Goal: Task Accomplishment & Management: Manage account settings

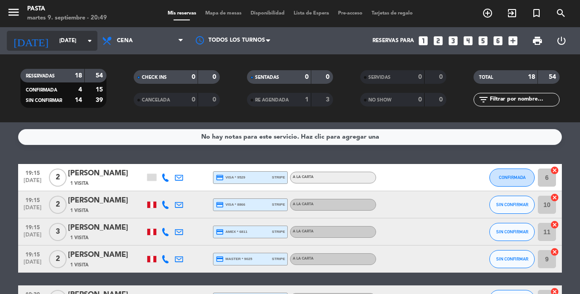
click at [84, 33] on input "[DATE]" at bounding box center [91, 40] width 72 height 15
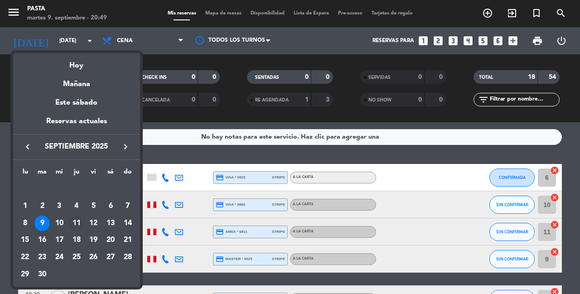
click at [80, 216] on div "11" at bounding box center [76, 223] width 15 height 15
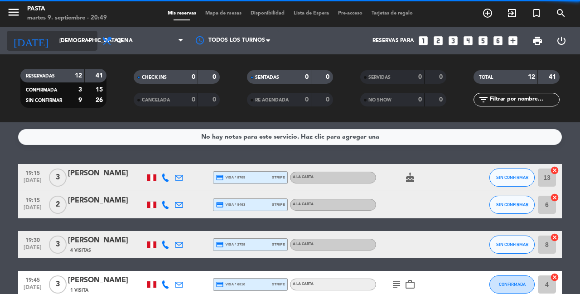
click at [84, 35] on input "[DEMOGRAPHIC_DATA][DATE]" at bounding box center [91, 40] width 72 height 15
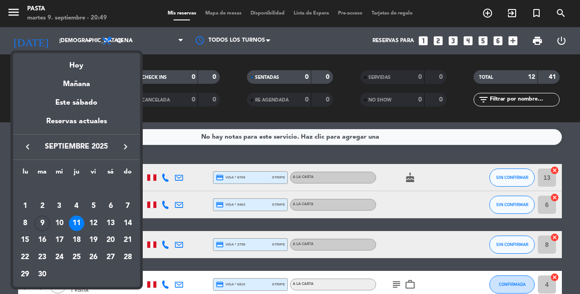
click at [185, 63] on div at bounding box center [290, 147] width 580 height 294
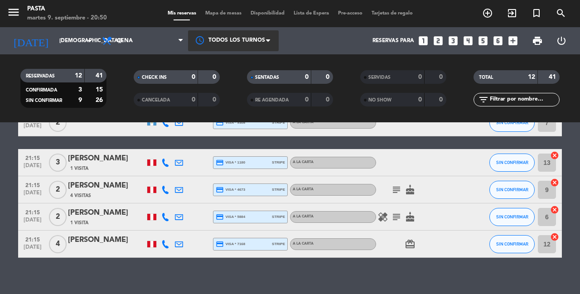
scroll to position [270, 0]
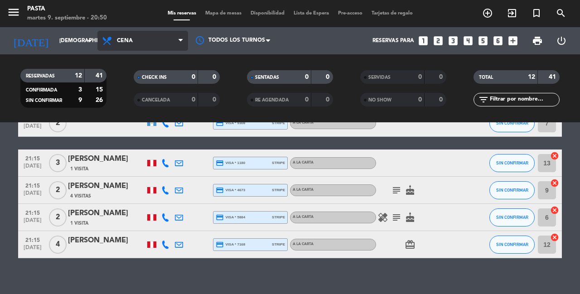
click at [153, 45] on span "Cena" at bounding box center [142, 41] width 91 height 20
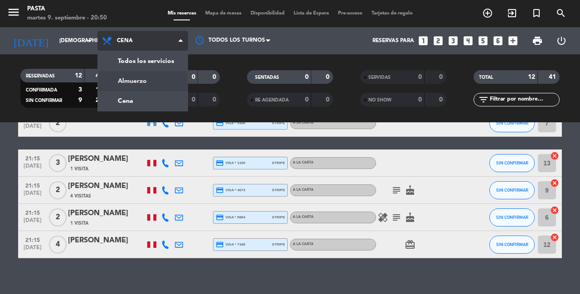
click at [145, 77] on div "menu Pasta [DATE] 9. septiembre - 20:50 Mis reservas Mapa de mesas Disponibilid…" at bounding box center [290, 61] width 580 height 122
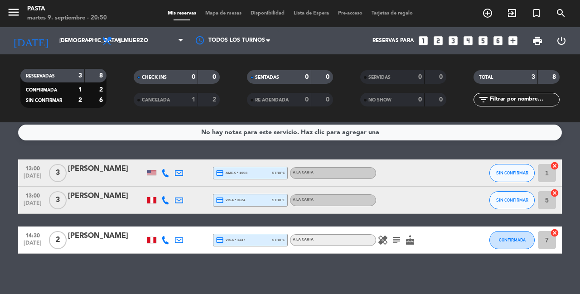
scroll to position [4, 0]
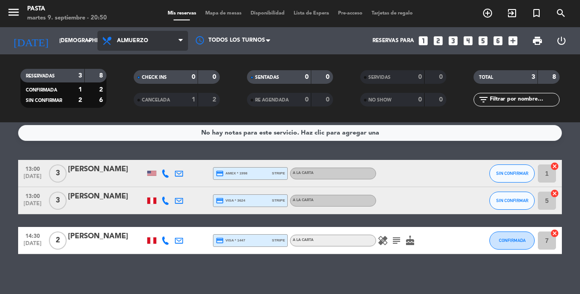
click at [163, 45] on span "Almuerzo" at bounding box center [142, 41] width 91 height 20
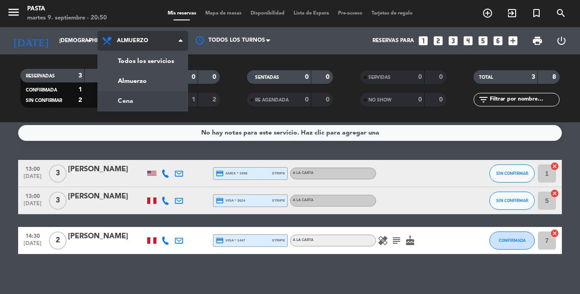
click at [145, 105] on div "menu Pasta [DATE] 9. septiembre - 20:50 Mis reservas Mapa de mesas Disponibilid…" at bounding box center [290, 61] width 580 height 122
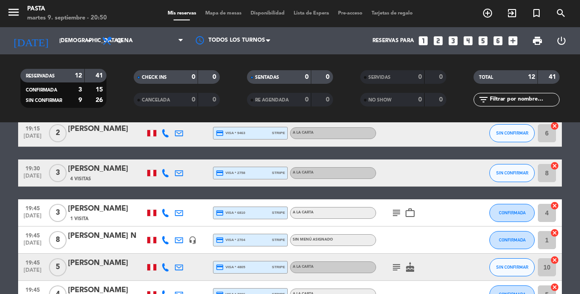
scroll to position [72, 0]
click at [70, 46] on input "[DEMOGRAPHIC_DATA][DATE]" at bounding box center [91, 40] width 72 height 15
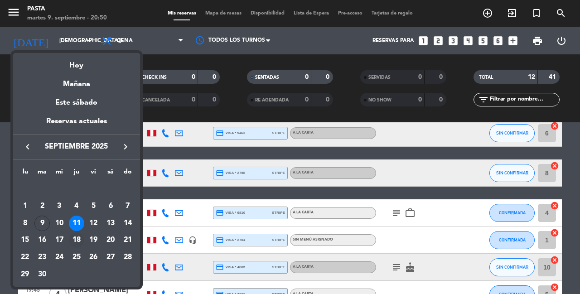
click at [75, 232] on div "18" at bounding box center [76, 239] width 15 height 15
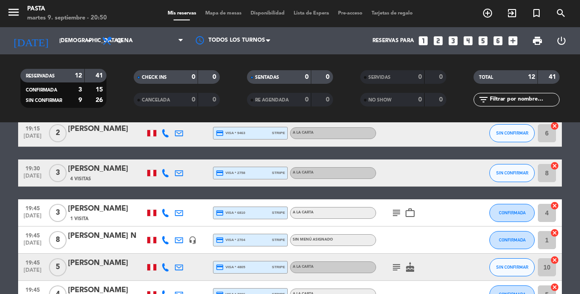
type input "[DEMOGRAPHIC_DATA][DATE]"
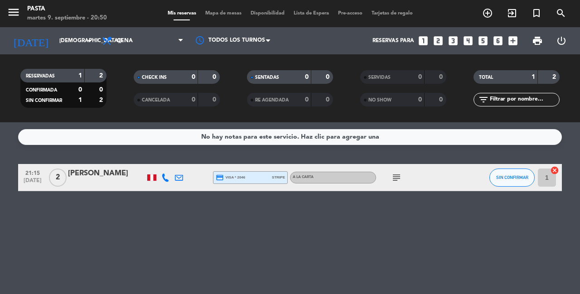
click at [90, 172] on div "[PERSON_NAME]" at bounding box center [106, 174] width 77 height 12
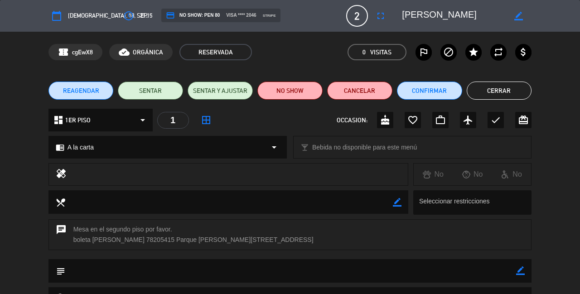
click at [208, 125] on span "border_all" at bounding box center [206, 120] width 16 height 16
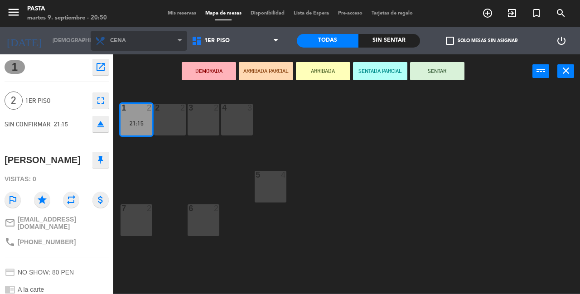
click at [173, 41] on span "Cena" at bounding box center [139, 41] width 96 height 20
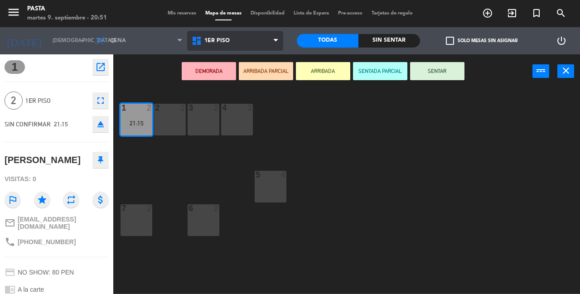
click at [219, 35] on span "1ER PISO" at bounding box center [235, 41] width 96 height 20
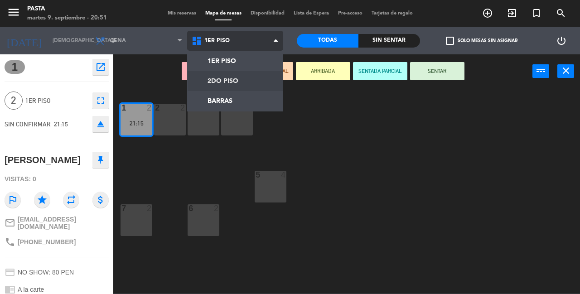
click at [206, 86] on ng-component "menu Pasta [DATE] 9. septiembre - 20:51 Mis reservas Mapa de mesas Disponibilid…" at bounding box center [290, 146] width 580 height 293
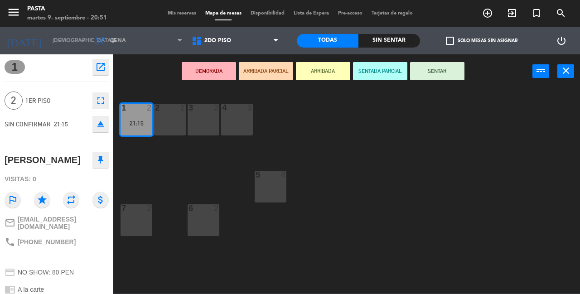
click at [143, 105] on div at bounding box center [136, 108] width 15 height 8
click at [100, 104] on icon "fullscreen" at bounding box center [100, 100] width 11 height 11
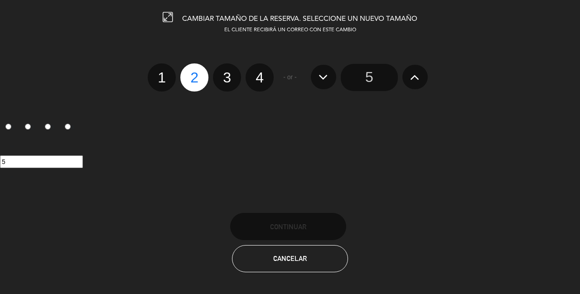
click at [276, 254] on span "Cancelar" at bounding box center [290, 258] width 34 height 8
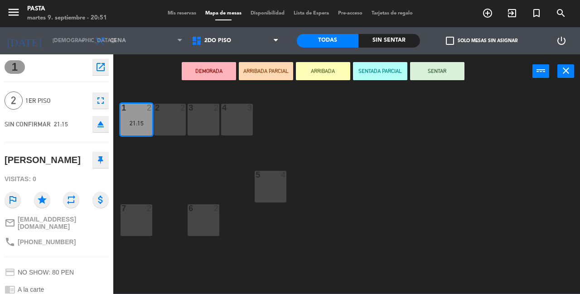
click at [15, 65] on span "1" at bounding box center [15, 67] width 20 height 14
click at [100, 64] on icon "open_in_new" at bounding box center [100, 67] width 11 height 11
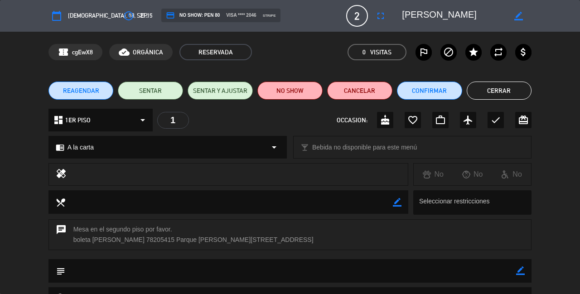
click at [523, 84] on button "Cerrar" at bounding box center [498, 90] width 65 height 18
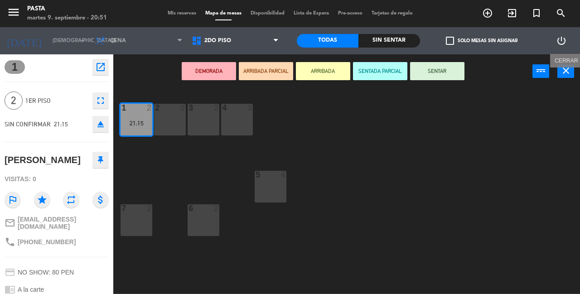
click at [564, 69] on icon "close" at bounding box center [565, 70] width 11 height 11
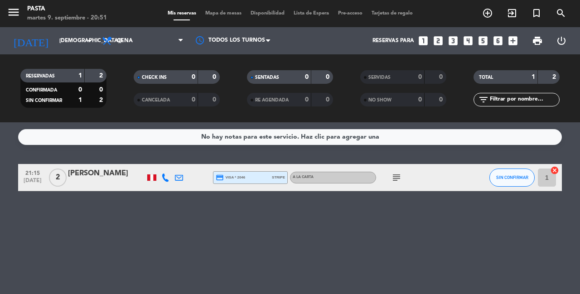
click at [556, 168] on icon "cancel" at bounding box center [554, 170] width 9 height 9
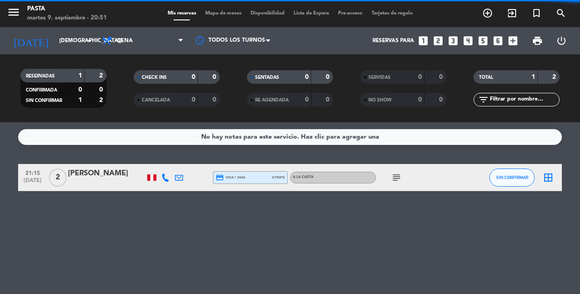
click at [546, 177] on icon "border_all" at bounding box center [547, 177] width 11 height 11
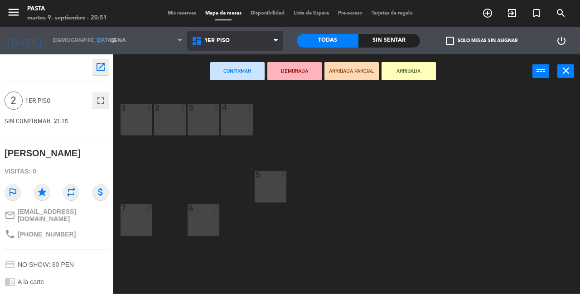
click at [206, 40] on span "1ER PISO" at bounding box center [216, 41] width 25 height 6
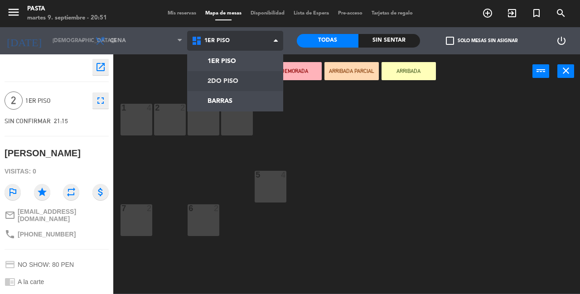
click at [209, 84] on ng-component "menu Pasta [DATE] 9. septiembre - 20:51 Mis reservas Mapa de mesas Disponibilid…" at bounding box center [290, 146] width 580 height 293
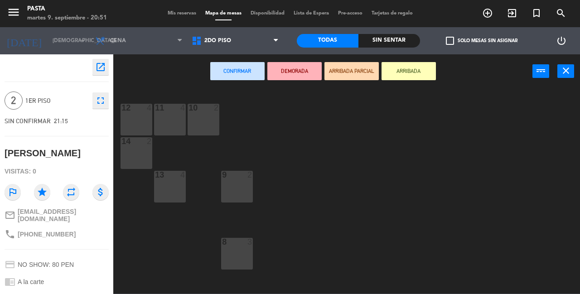
click at [204, 110] on div at bounding box center [203, 108] width 15 height 8
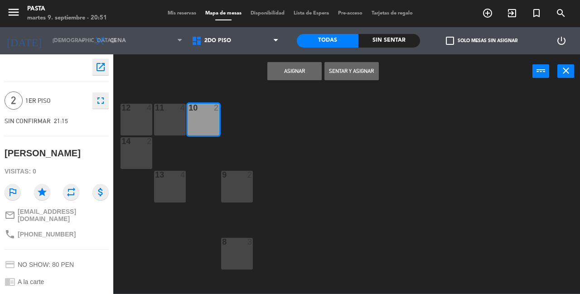
click at [302, 67] on button "Asignar" at bounding box center [294, 71] width 54 height 18
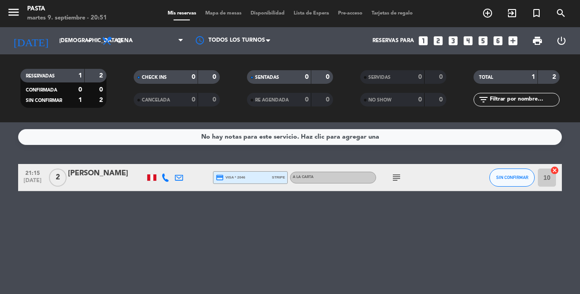
click at [398, 178] on icon "subject" at bounding box center [396, 177] width 11 height 11
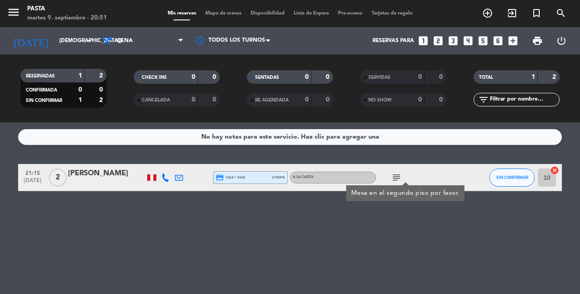
click at [105, 175] on div "[PERSON_NAME]" at bounding box center [106, 174] width 77 height 12
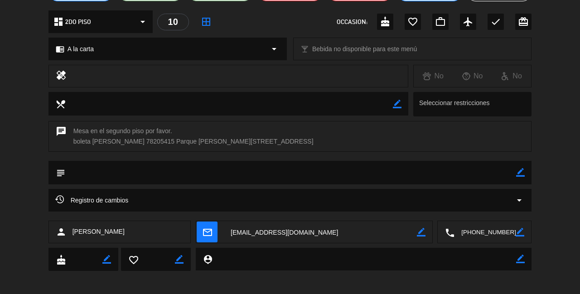
scroll to position [97, 0]
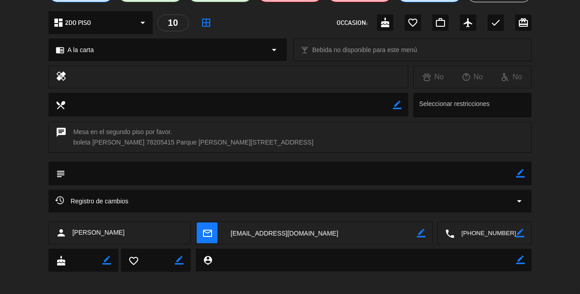
click at [272, 163] on textarea at bounding box center [290, 173] width 451 height 23
click at [522, 172] on icon "border_color" at bounding box center [520, 173] width 9 height 9
click at [473, 175] on textarea at bounding box center [290, 173] width 451 height 23
type textarea "n"
type textarea "NO MOVEEEER"
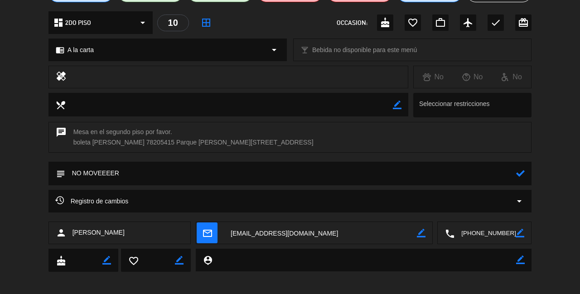
click at [519, 169] on icon at bounding box center [520, 173] width 9 height 9
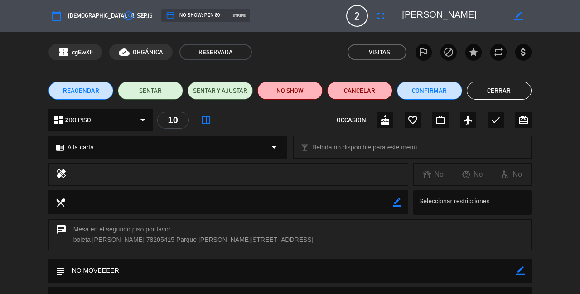
scroll to position [0, 0]
click at [503, 84] on button "Cerrar" at bounding box center [498, 90] width 65 height 18
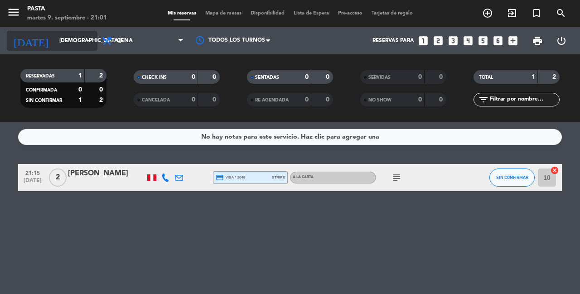
click at [80, 48] on input "[DEMOGRAPHIC_DATA][DATE]" at bounding box center [91, 40] width 72 height 15
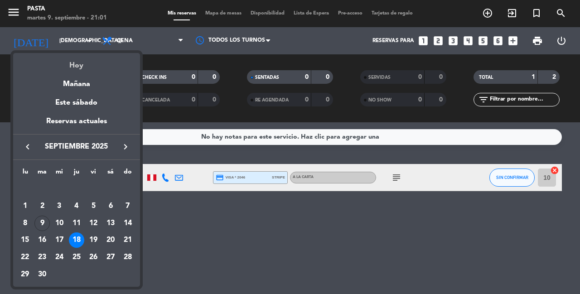
click at [74, 67] on div "Hoy" at bounding box center [76, 62] width 127 height 19
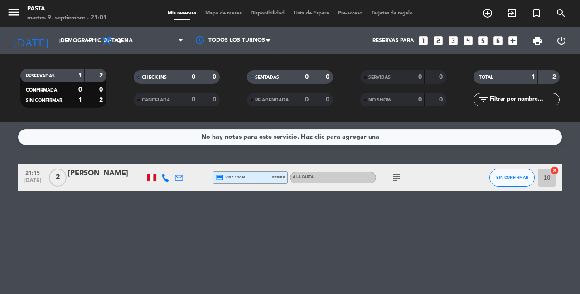
type input "[DATE]"
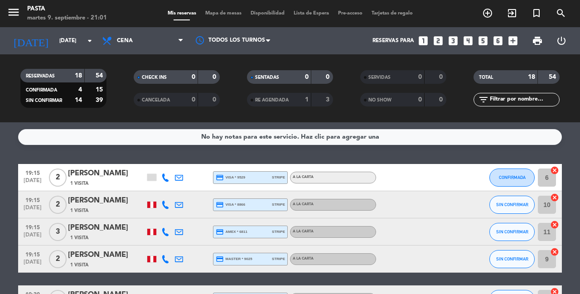
drag, startPoint x: 575, startPoint y: 245, endPoint x: 574, endPoint y: 123, distance: 121.8
click at [574, 123] on div "No hay notas para este servicio. Haz clic para agregar una 19:15 [DATE] 2 [PERS…" at bounding box center [290, 208] width 580 height 172
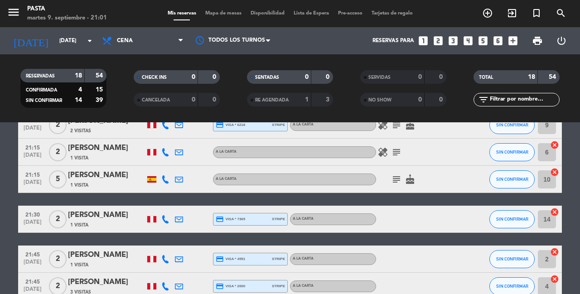
scroll to position [435, 0]
